Goal: Information Seeking & Learning: Learn about a topic

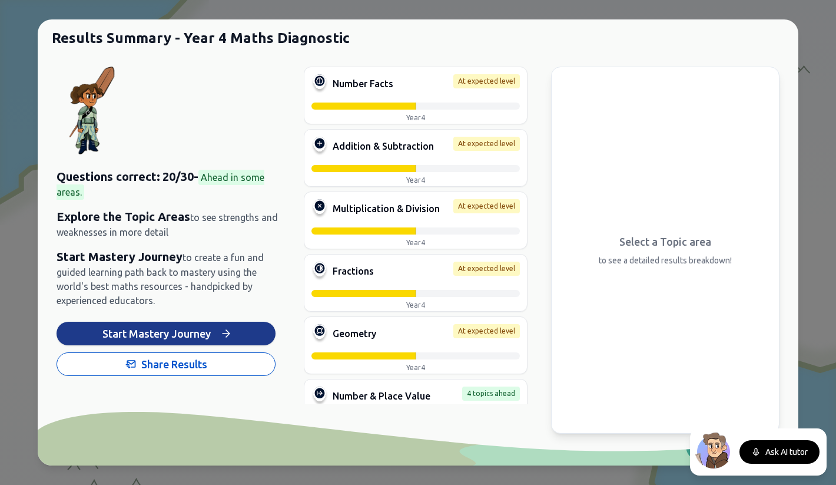
click at [184, 334] on button "Start Mastery Journey" at bounding box center [166, 333] width 219 height 24
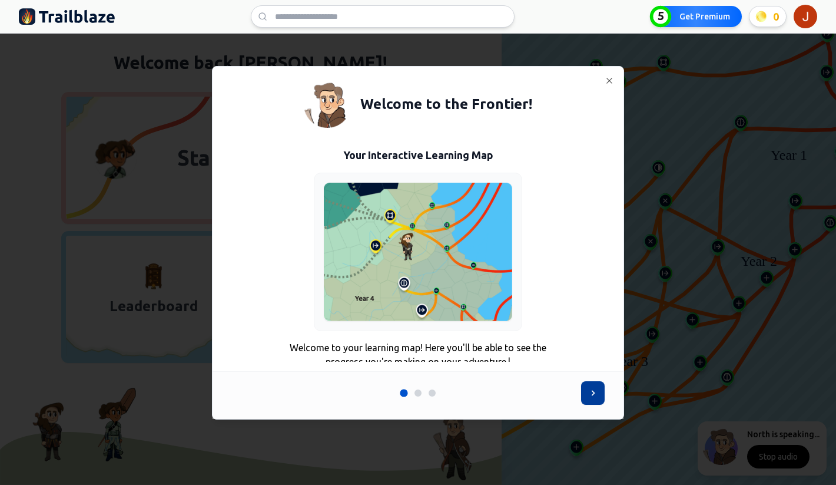
click at [590, 397] on icon at bounding box center [593, 393] width 12 height 12
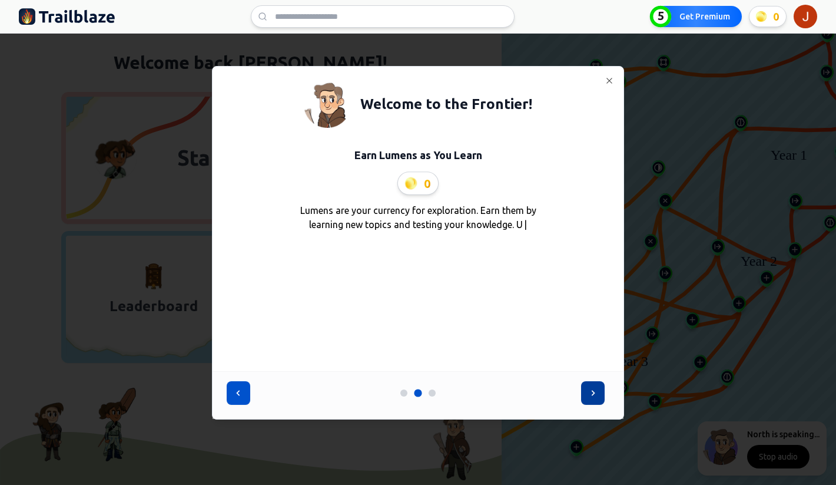
click at [591, 396] on icon at bounding box center [593, 393] width 12 height 12
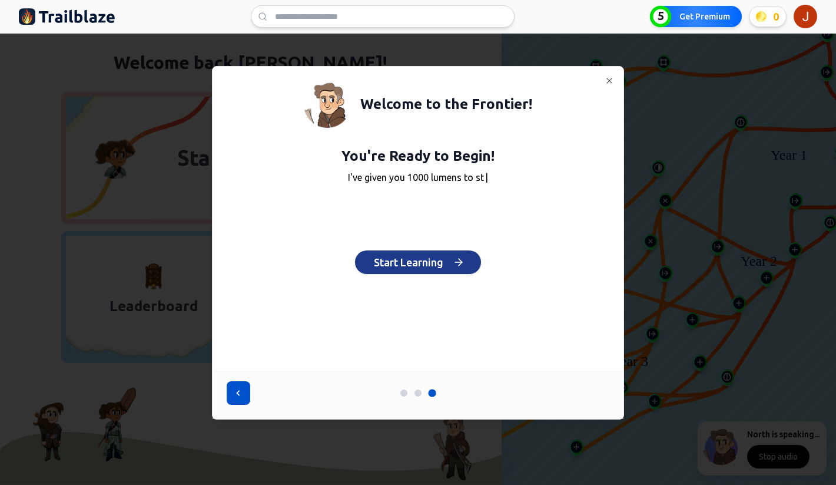
click at [431, 263] on button "Start Learning" at bounding box center [418, 262] width 126 height 24
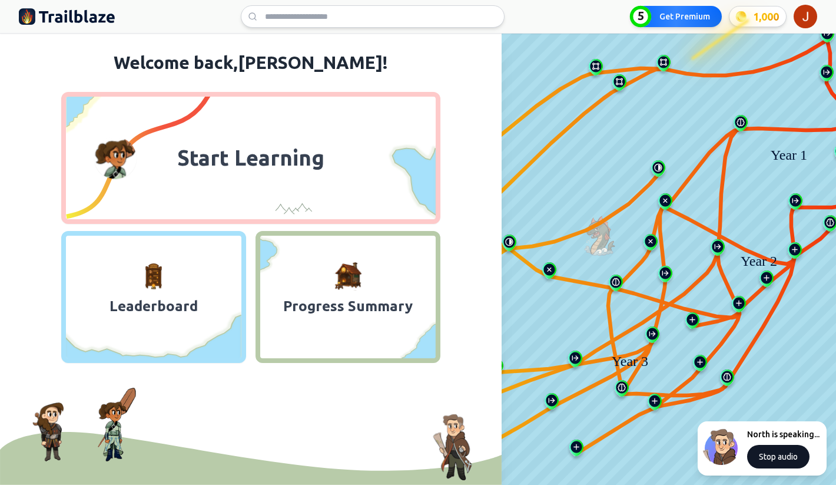
click at [778, 458] on button "Stop audio" at bounding box center [778, 457] width 62 height 24
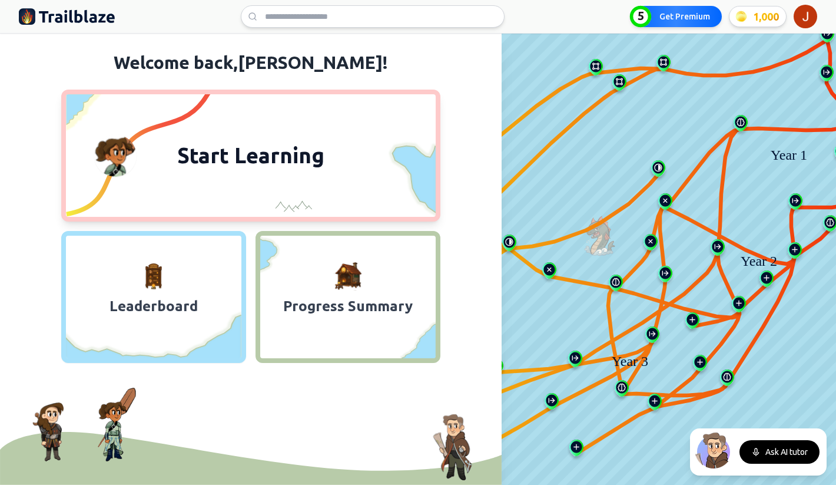
click at [210, 163] on span "Start Learning" at bounding box center [250, 155] width 161 height 28
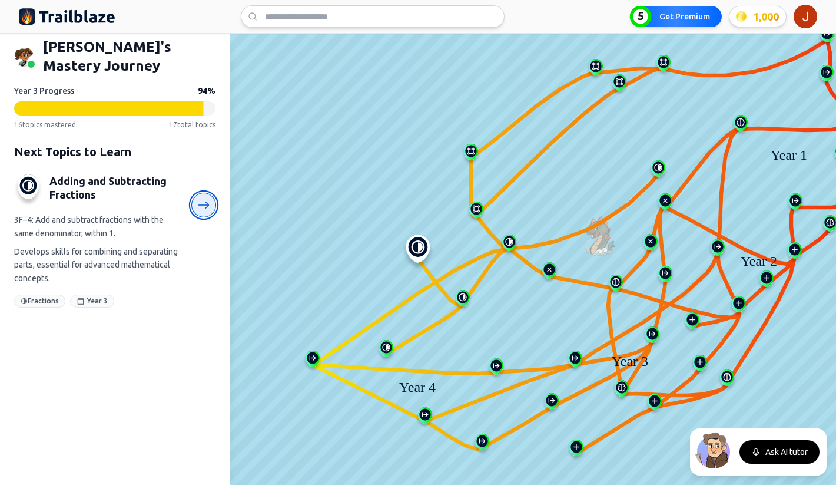
click at [203, 199] on icon at bounding box center [204, 205] width 12 height 12
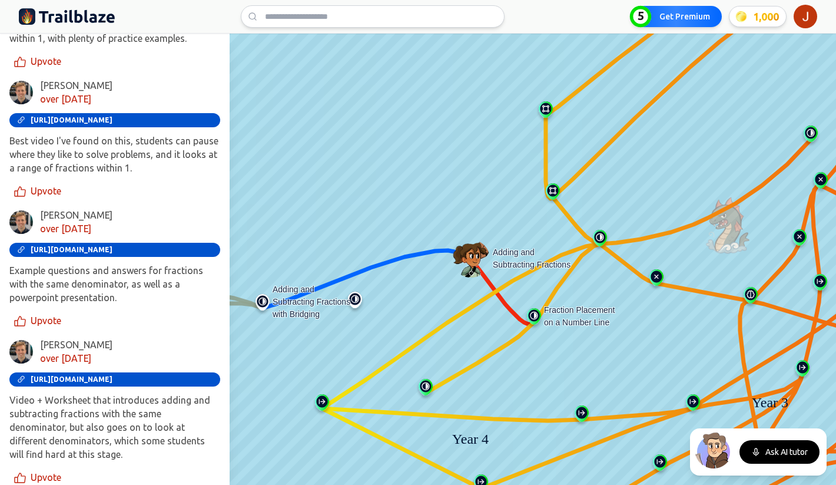
scroll to position [576, 0]
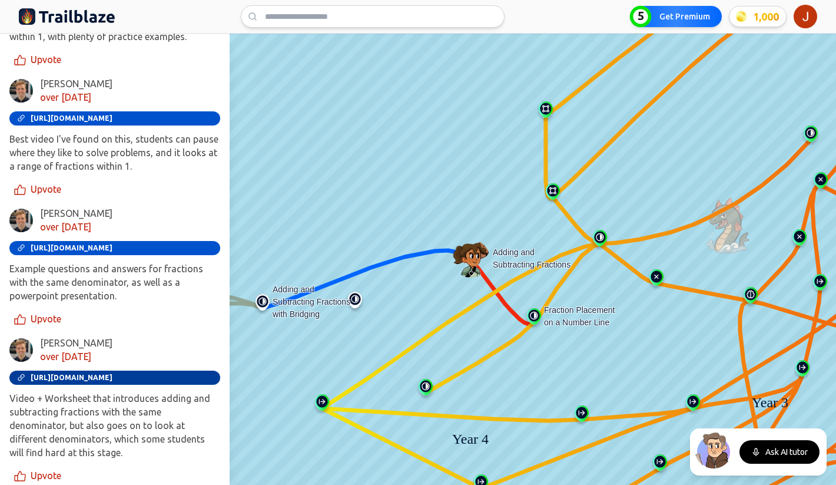
click at [81, 373] on span "https://www.bbc.co.uk/bitesize/topics/zhdwxnb/articles/z9n4k7h" at bounding box center [72, 377] width 82 height 8
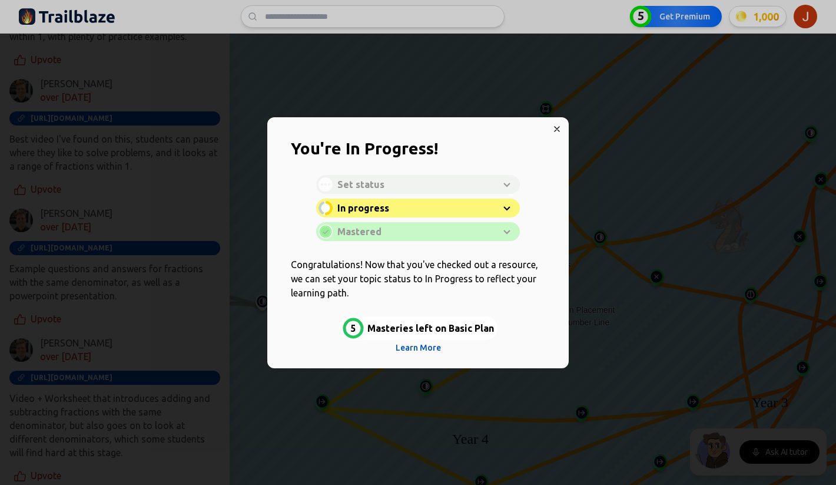
click at [560, 128] on div "Learn with North Start Learning Open resource without North" at bounding box center [417, 191] width 293 height 132
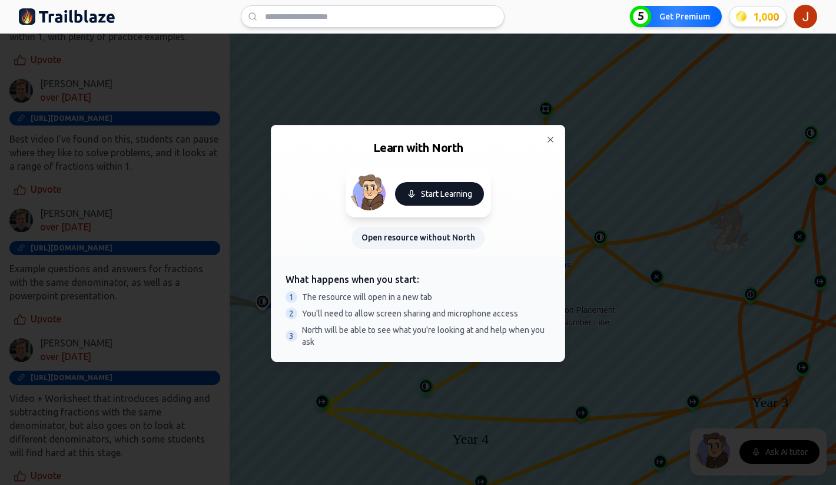
click at [440, 193] on button "Start Learning" at bounding box center [439, 194] width 89 height 24
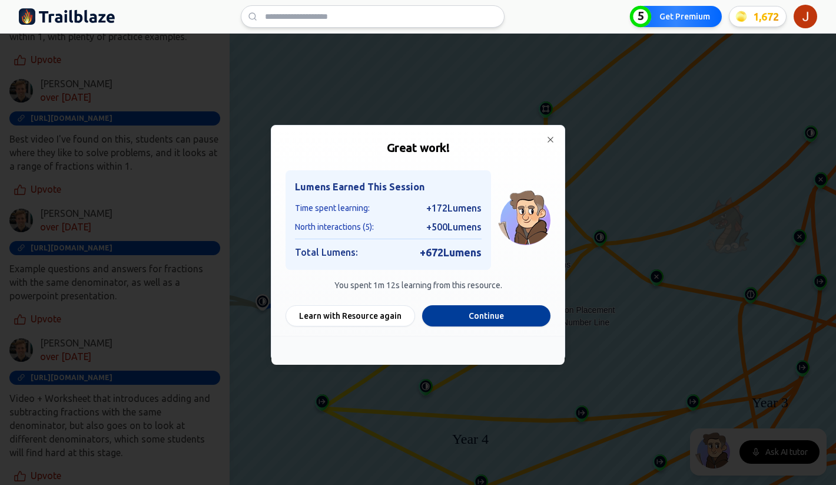
click at [469, 311] on button "Continue" at bounding box center [486, 315] width 128 height 21
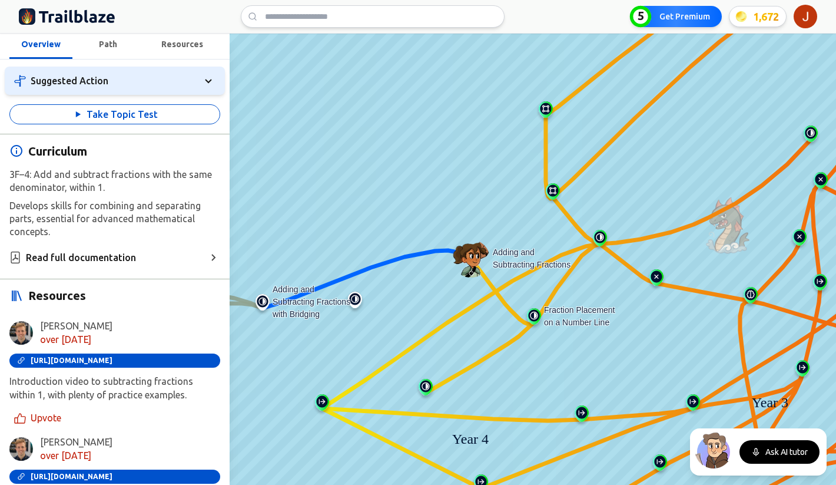
scroll to position [0, 0]
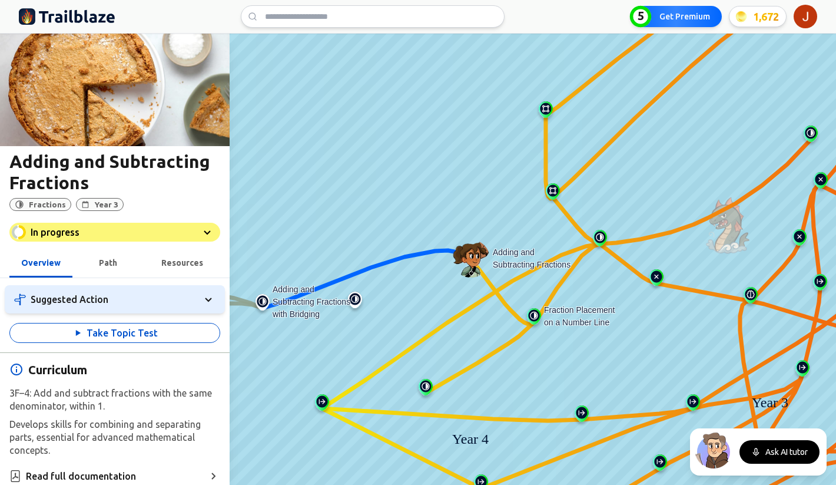
click at [116, 339] on button "Take Topic Test" at bounding box center [114, 333] width 211 height 20
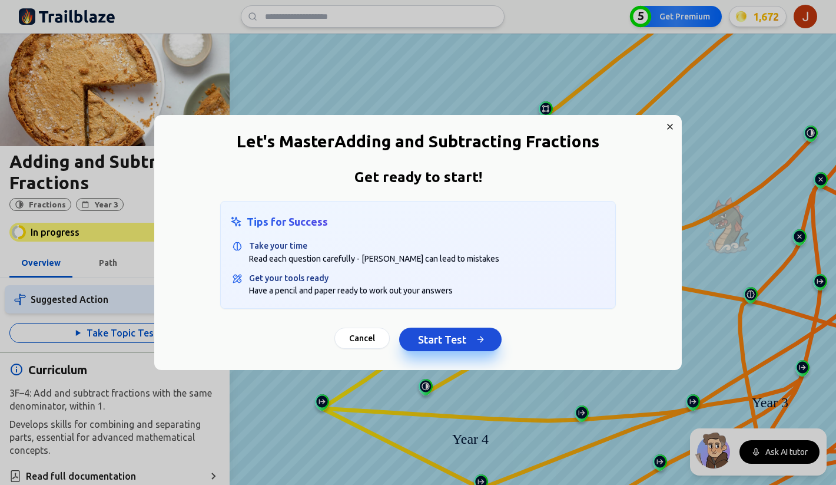
click at [443, 340] on button "Start Test" at bounding box center [450, 339] width 102 height 24
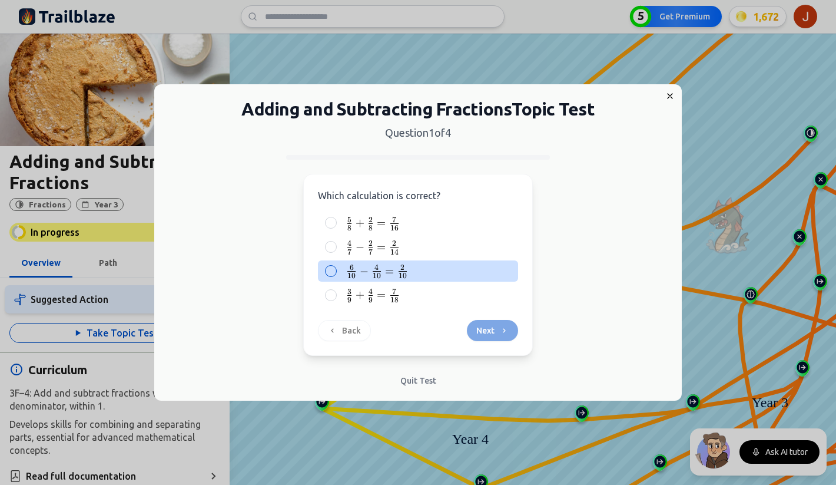
click at [334, 275] on div at bounding box center [331, 271] width 12 height 12
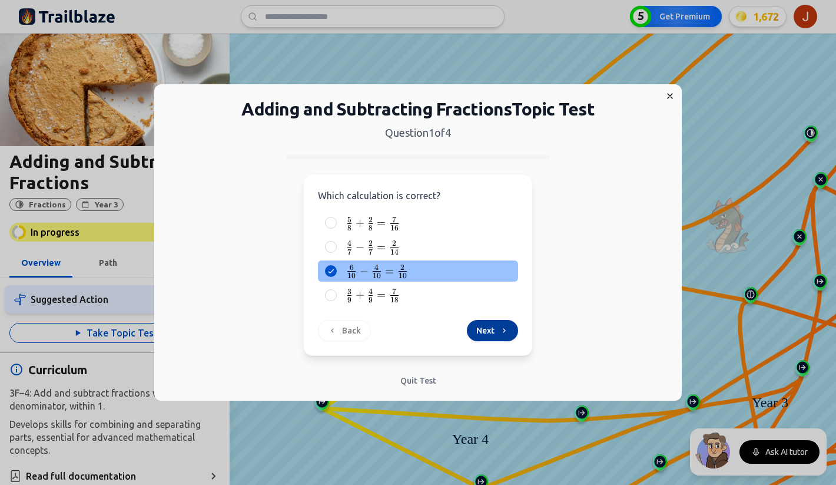
click at [500, 322] on button "Next" at bounding box center [492, 330] width 51 height 21
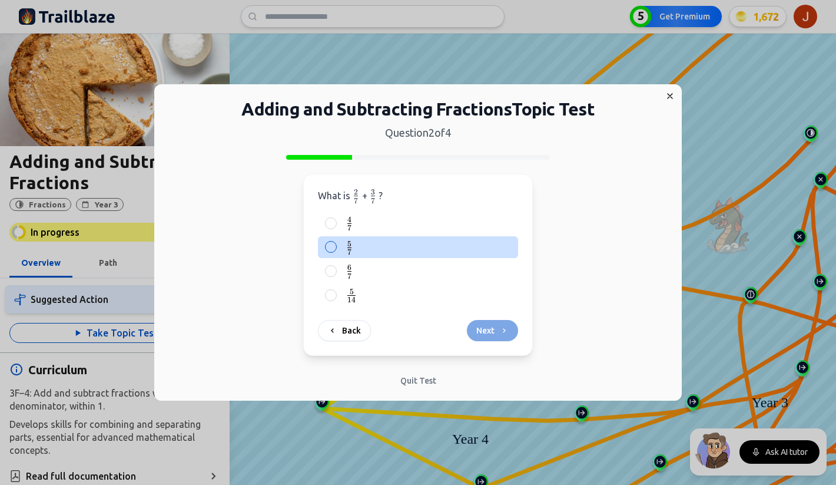
click at [333, 248] on div at bounding box center [331, 247] width 12 height 12
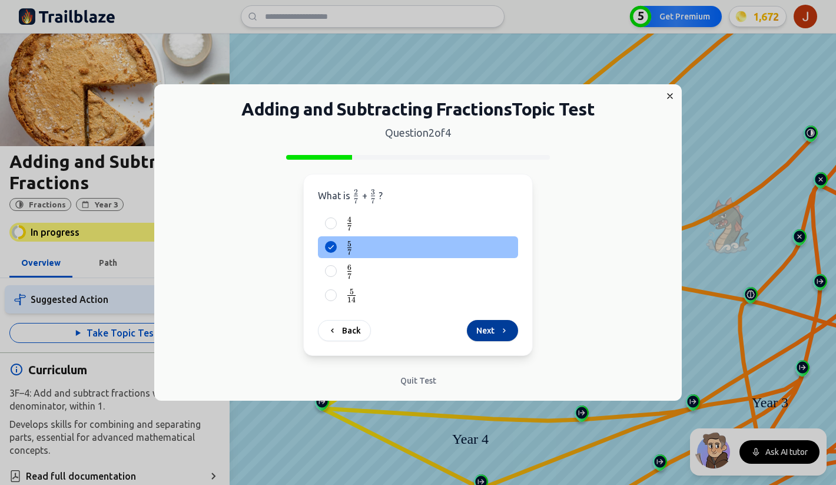
click at [483, 330] on button "Next" at bounding box center [492, 330] width 51 height 21
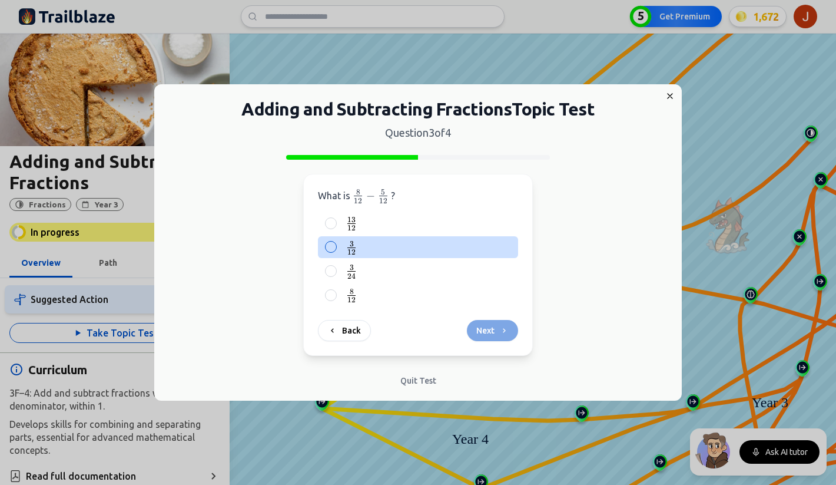
click at [341, 247] on div "3 12 \frac{3}{12} 12 3 ​" at bounding box center [418, 247] width 200 height 22
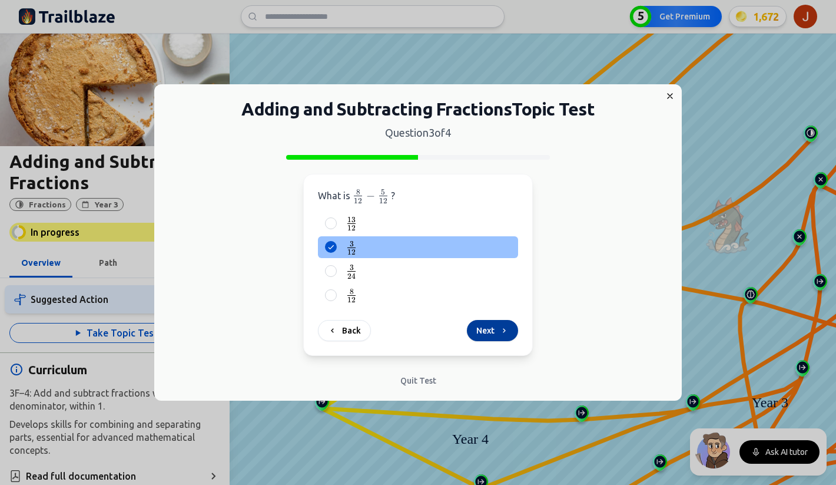
click at [492, 336] on button "Next" at bounding box center [492, 330] width 51 height 21
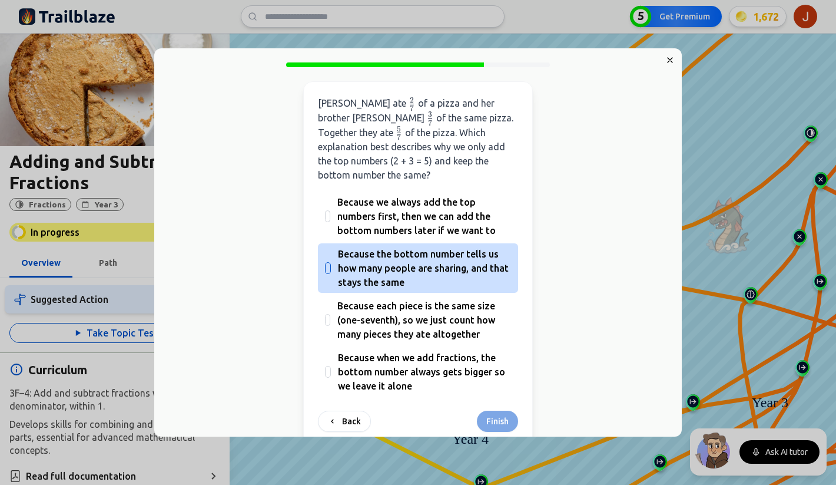
scroll to position [57, 0]
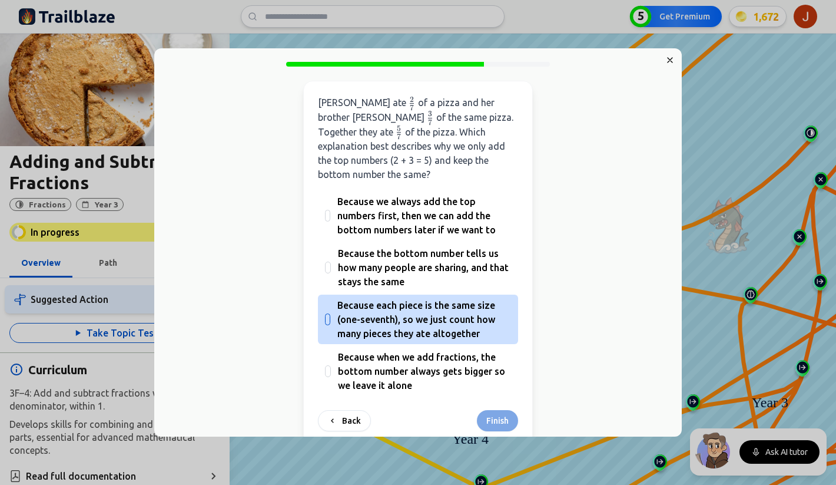
click at [380, 300] on span "Because each piece is the same size (one-seventh), so we just count how many pi…" at bounding box center [424, 319] width 174 height 42
click at [332, 372] on button "Because each piece is the same size (one-seventh), so we just count how many pi…" at bounding box center [327, 376] width 9 height 9
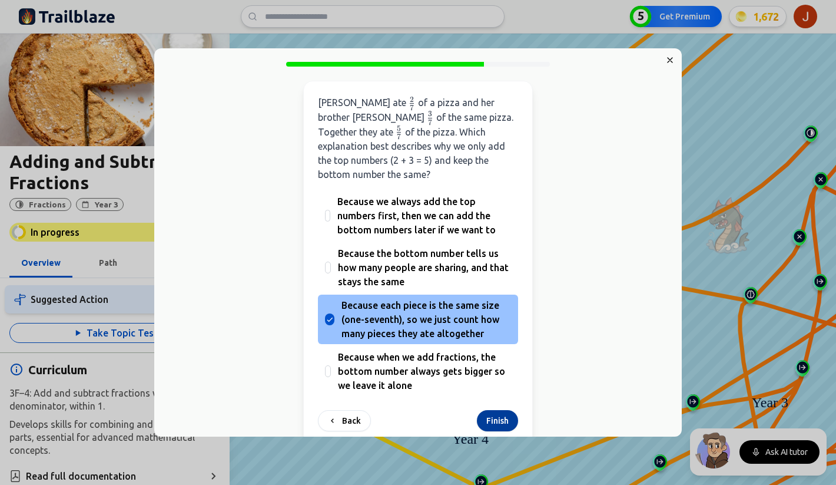
click at [501, 410] on button "Finish" at bounding box center [497, 420] width 41 height 21
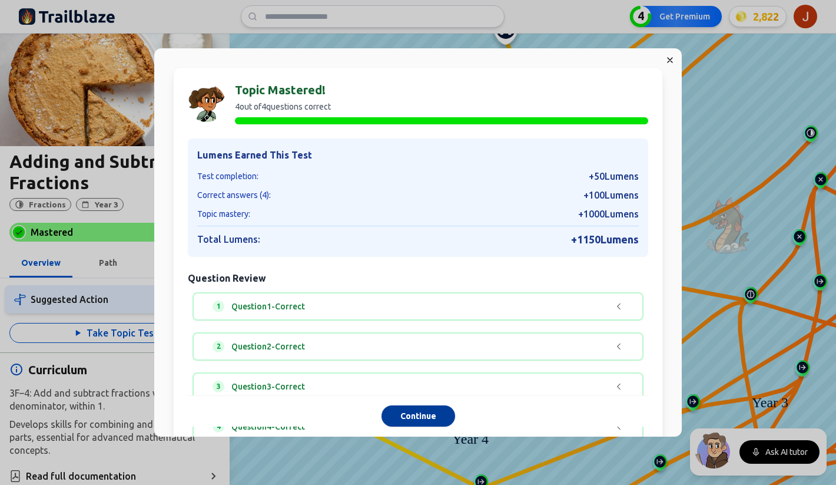
click at [411, 414] on button "Continue" at bounding box center [419, 416] width 74 height 21
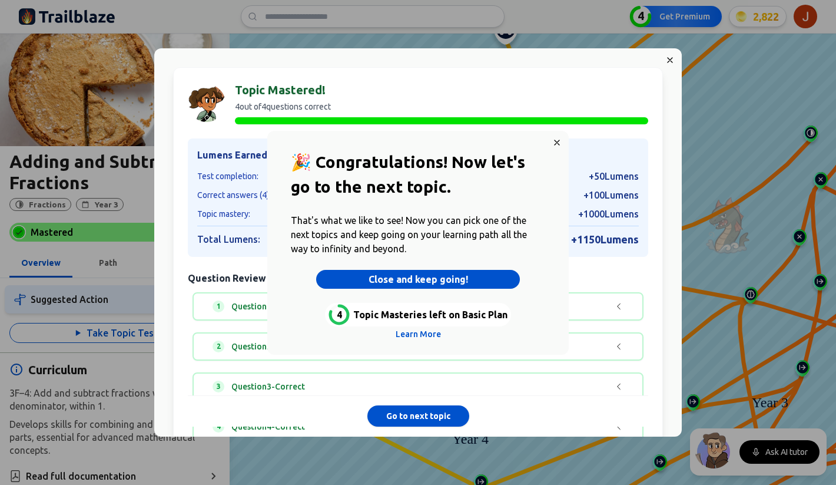
click at [424, 281] on button "Close and keep going!" at bounding box center [418, 279] width 204 height 19
